Goal: Information Seeking & Learning: Understand process/instructions

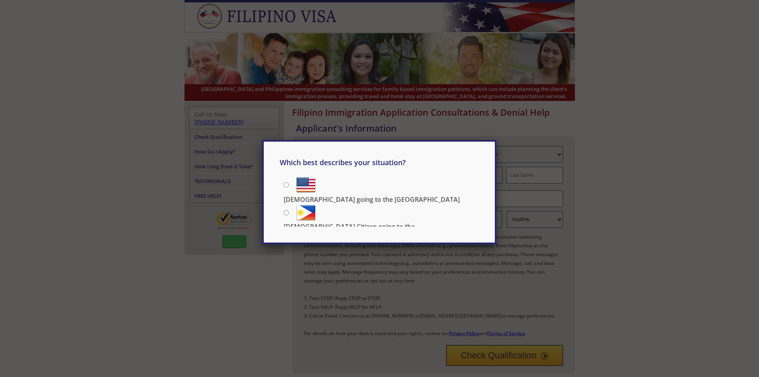
click at [369, 222] on p "[DEMOGRAPHIC_DATA] Citizen going to the [DEMOGRAPHIC_DATA]" at bounding box center [381, 231] width 195 height 18
click at [289, 212] on input "[DEMOGRAPHIC_DATA] Citizen going to the [DEMOGRAPHIC_DATA]" at bounding box center [286, 212] width 5 height 5
radio input "true"
click at [391, 222] on p "[DEMOGRAPHIC_DATA] Citizen going to the [DEMOGRAPHIC_DATA]" at bounding box center [381, 231] width 195 height 18
click at [289, 210] on input "[DEMOGRAPHIC_DATA] Citizen going to the [DEMOGRAPHIC_DATA]" at bounding box center [286, 212] width 5 height 5
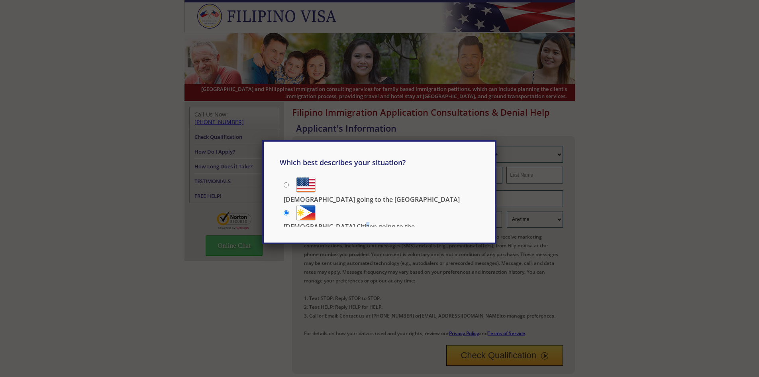
click at [391, 222] on p "[DEMOGRAPHIC_DATA] Citizen going to the [DEMOGRAPHIC_DATA]" at bounding box center [381, 231] width 195 height 18
click at [289, 210] on input "[DEMOGRAPHIC_DATA] Citizen going to the [DEMOGRAPHIC_DATA]" at bounding box center [286, 212] width 5 height 5
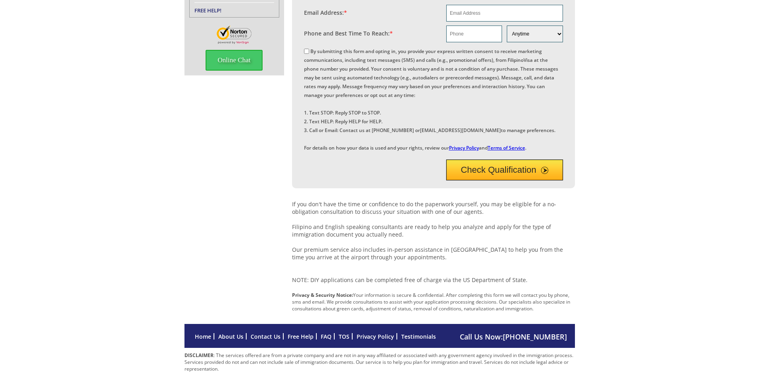
scroll to position [225, 0]
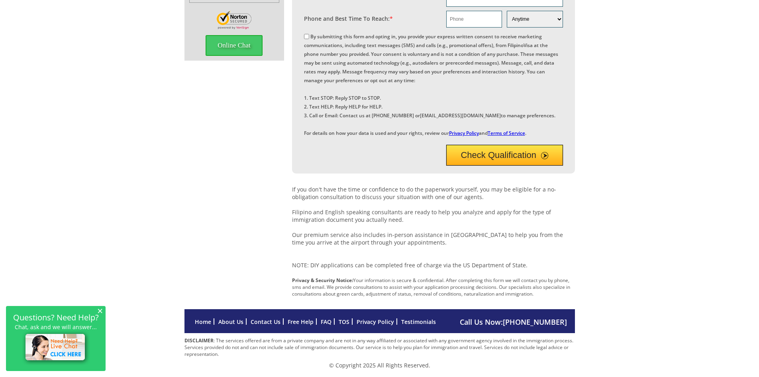
click at [203, 83] on div "We provide full-service immigration services Applicant's Information Purpose of…" at bounding box center [380, 105] width 391 height 407
click at [208, 162] on div "We provide full-service immigration services Applicant's Information Purpose of…" at bounding box center [380, 105] width 391 height 407
click at [206, 163] on div "We provide full-service immigration services Applicant's Information Purpose of…" at bounding box center [380, 105] width 391 height 407
click at [141, 172] on div "We provide full-service immigration services Applicant's Information Purpose of…" at bounding box center [379, 105] width 759 height 407
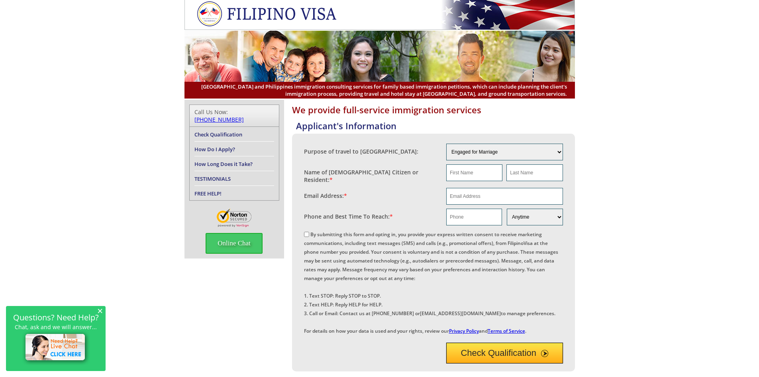
scroll to position [0, 0]
